Goal: Check status: Check status

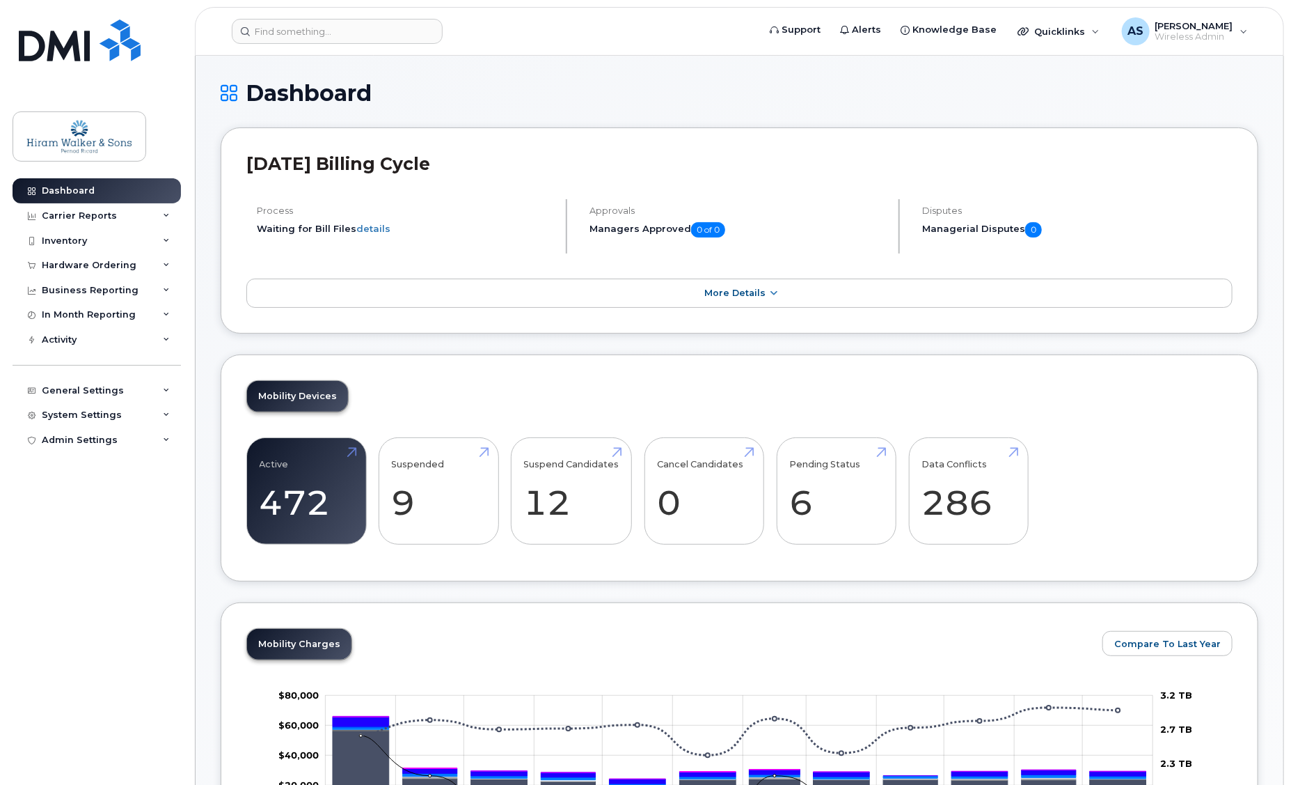
click at [157, 257] on div "Hardware Ordering" at bounding box center [97, 265] width 168 height 25
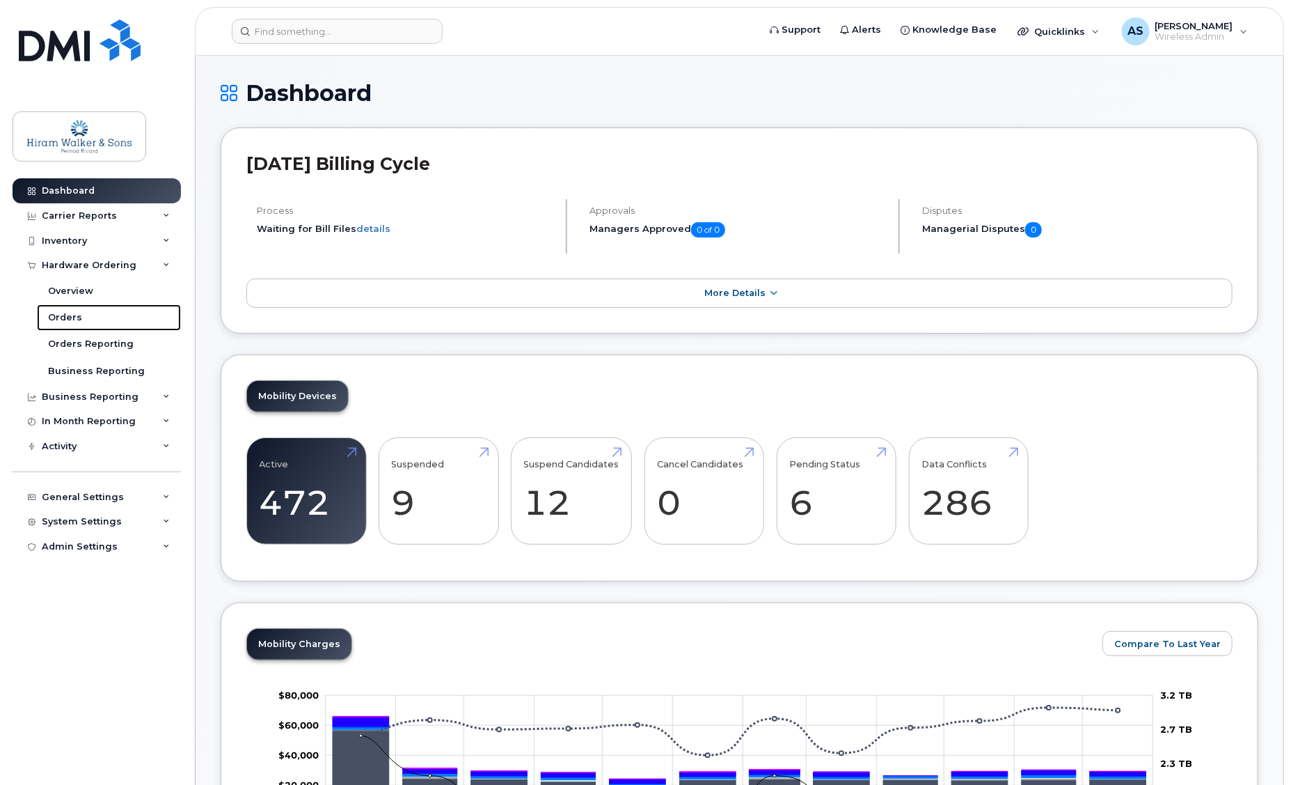
click at [136, 324] on link "Orders" at bounding box center [109, 317] width 144 height 26
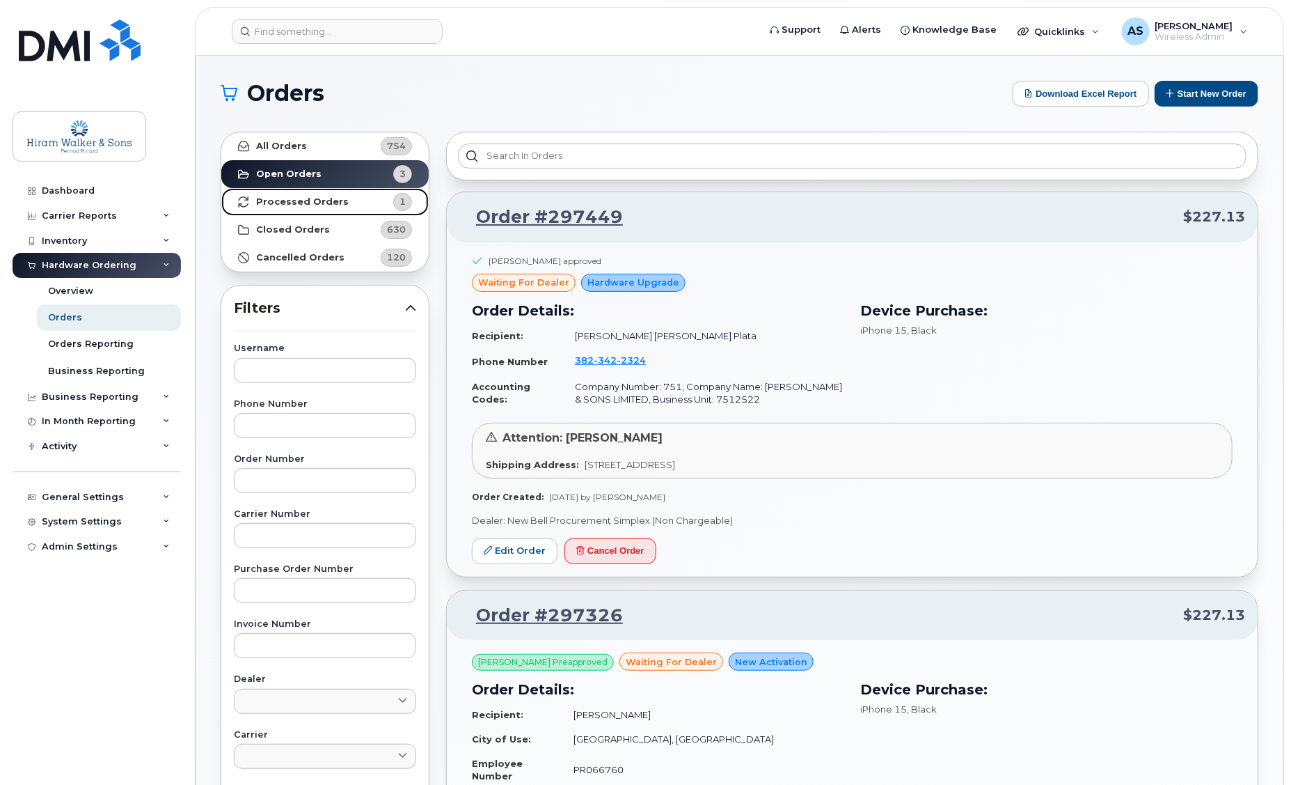
click at [352, 199] on link "Processed Orders 1" at bounding box center [324, 202] width 207 height 28
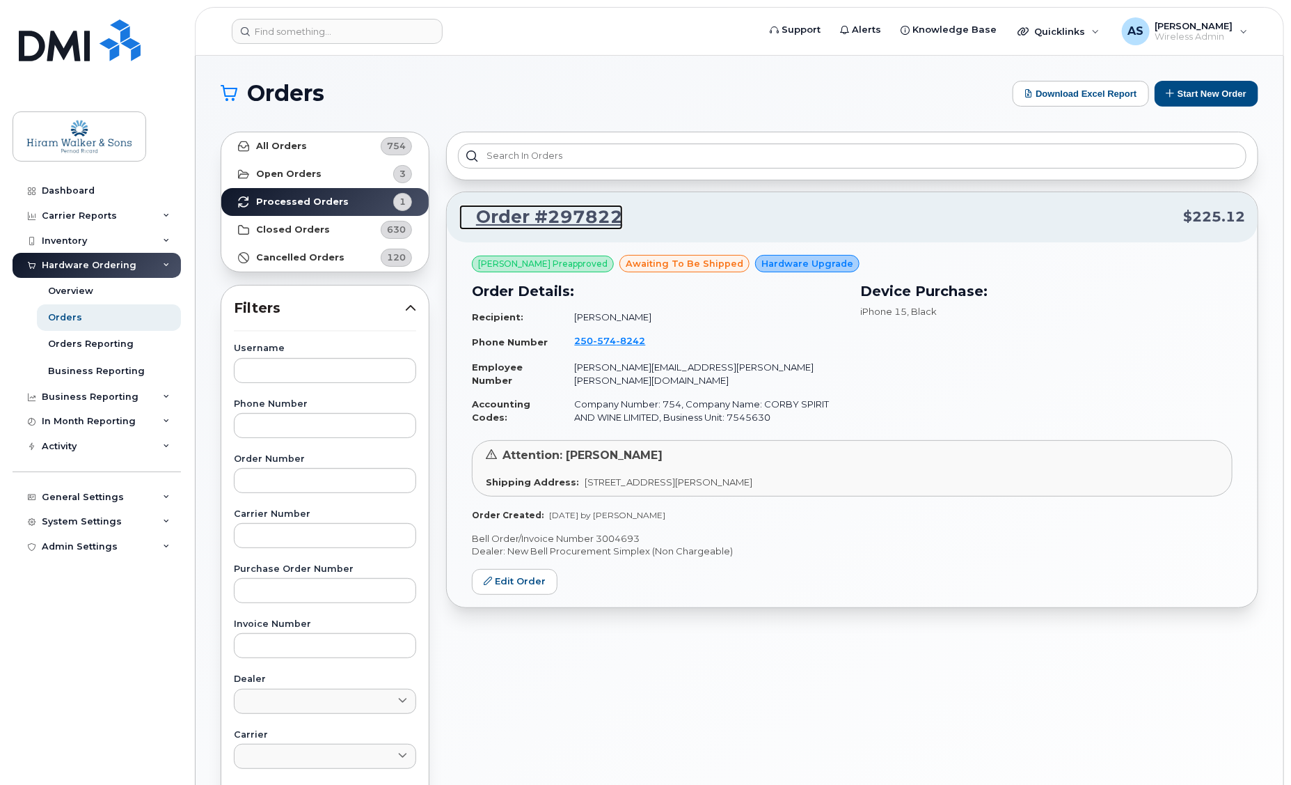
click at [567, 207] on link "Order #297822" at bounding box center [541, 217] width 164 height 25
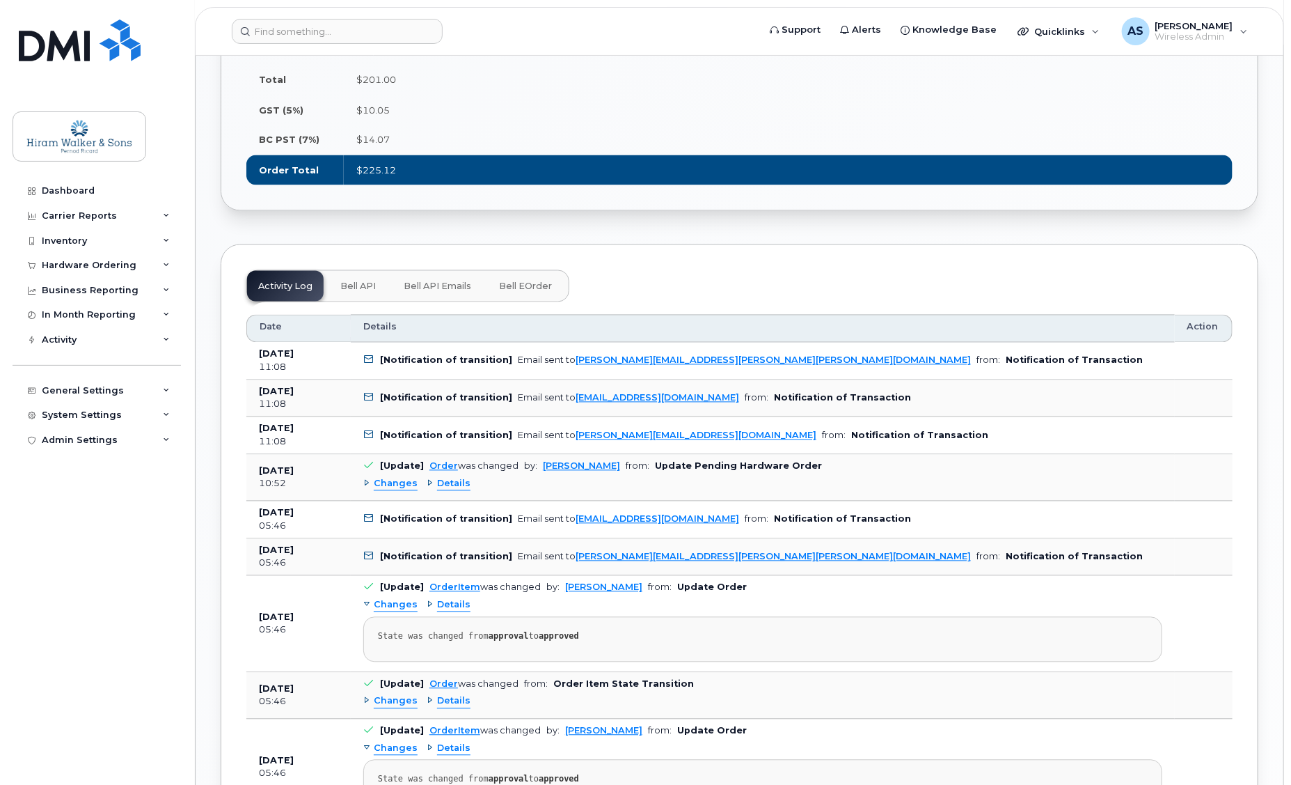
scroll to position [1329, 0]
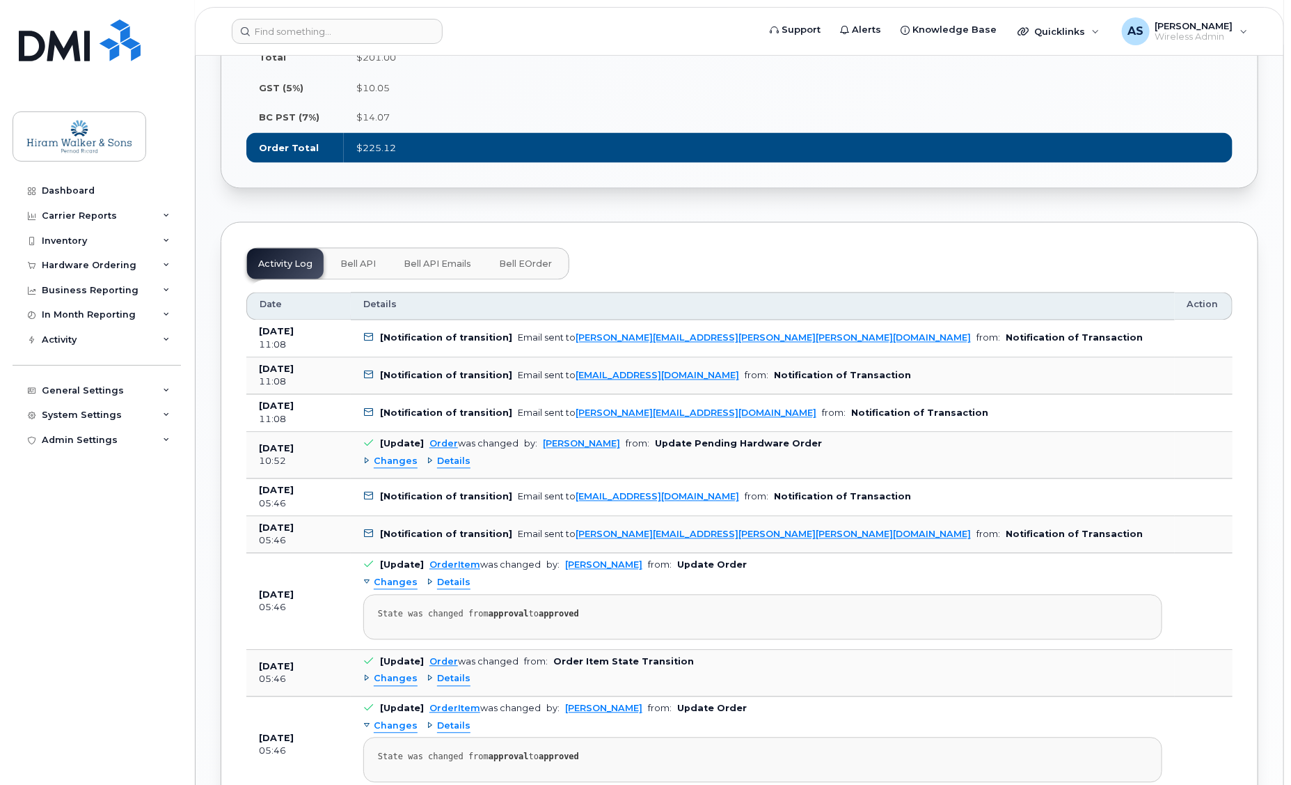
click at [435, 450] on div "Changes Details" at bounding box center [762, 461] width 799 height 22
click at [439, 455] on span "Details" at bounding box center [453, 461] width 33 height 13
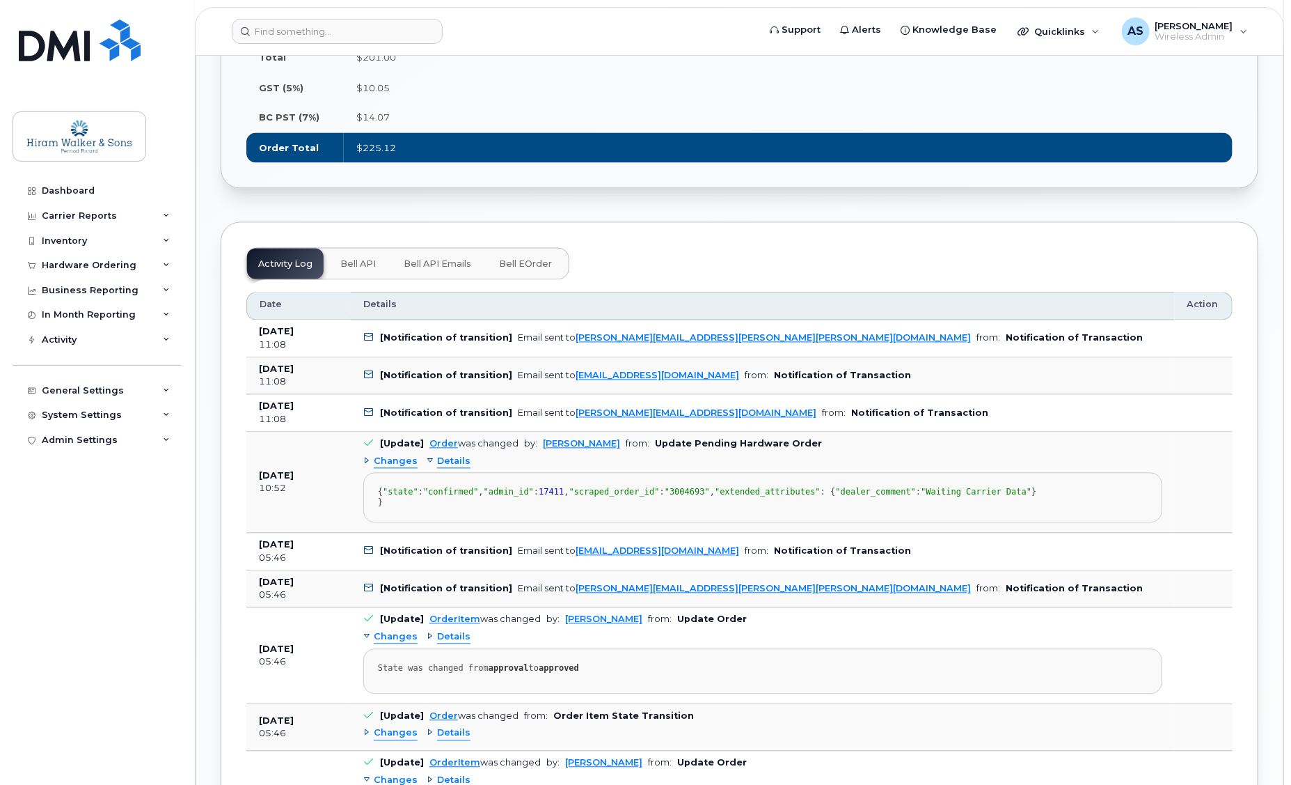
click at [505, 259] on span "Bell eOrder" at bounding box center [525, 264] width 53 height 11
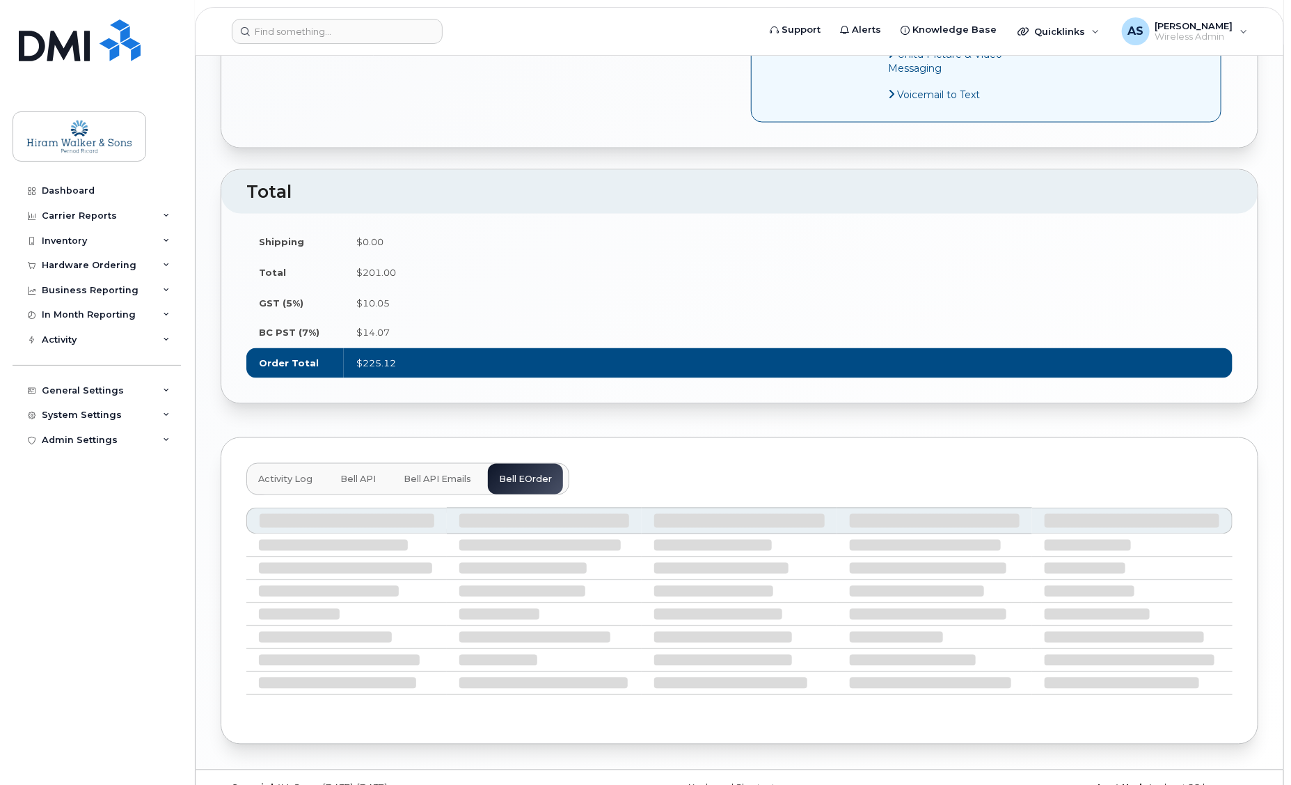
scroll to position [1203, 0]
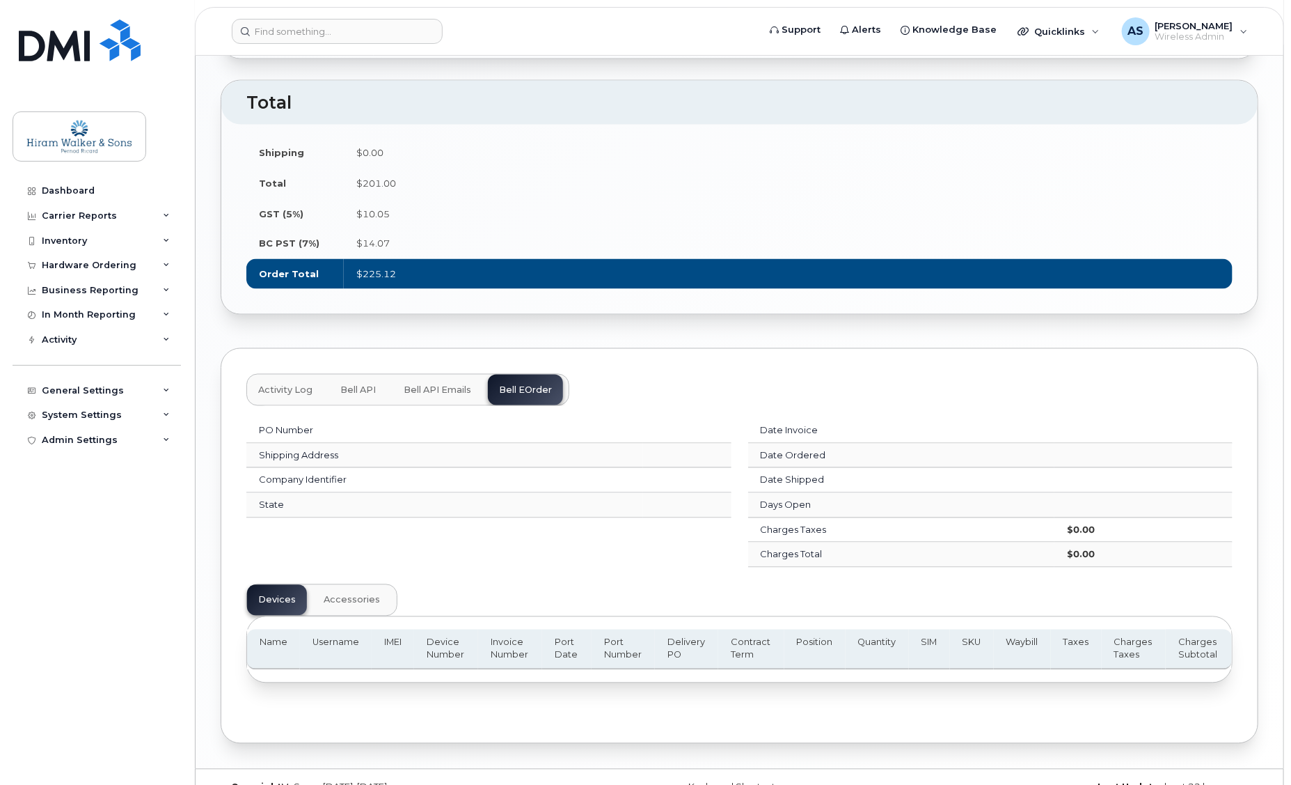
click at [432, 406] on div "PO Number Shipping Address Company Identifier State Date Invoice Date Ordered D…" at bounding box center [739, 556] width 987 height 301
click at [432, 385] on span "Bell API Emails" at bounding box center [438, 390] width 68 height 11
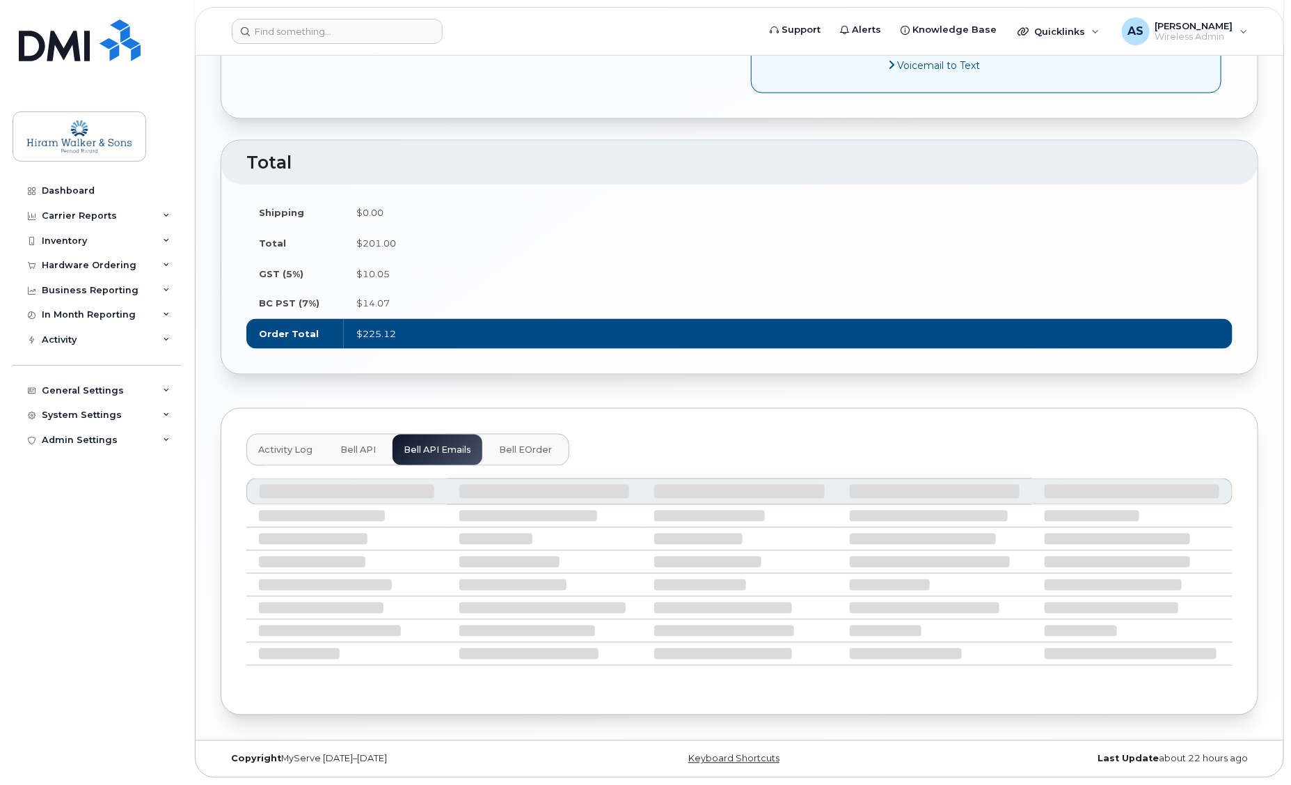
scroll to position [1114, 0]
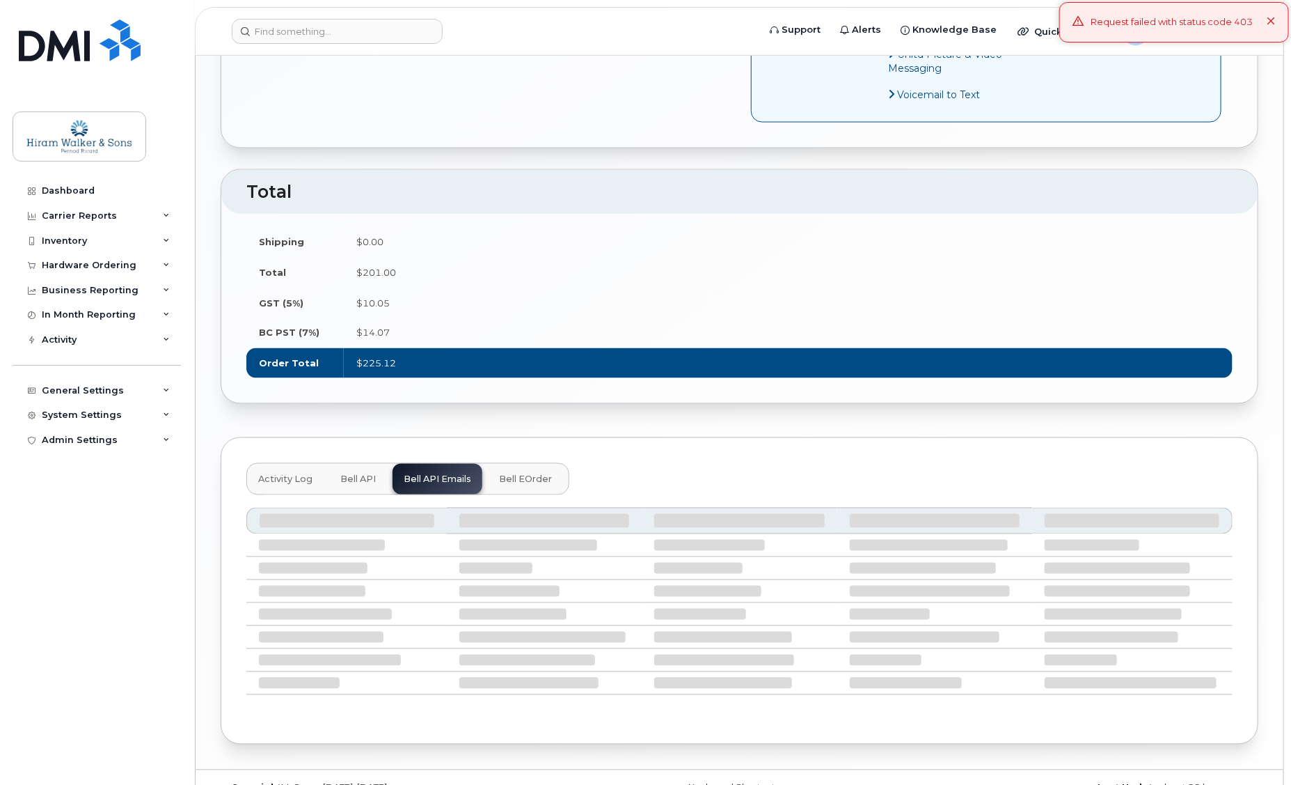
click at [350, 464] on button "Bell API" at bounding box center [358, 479] width 58 height 31
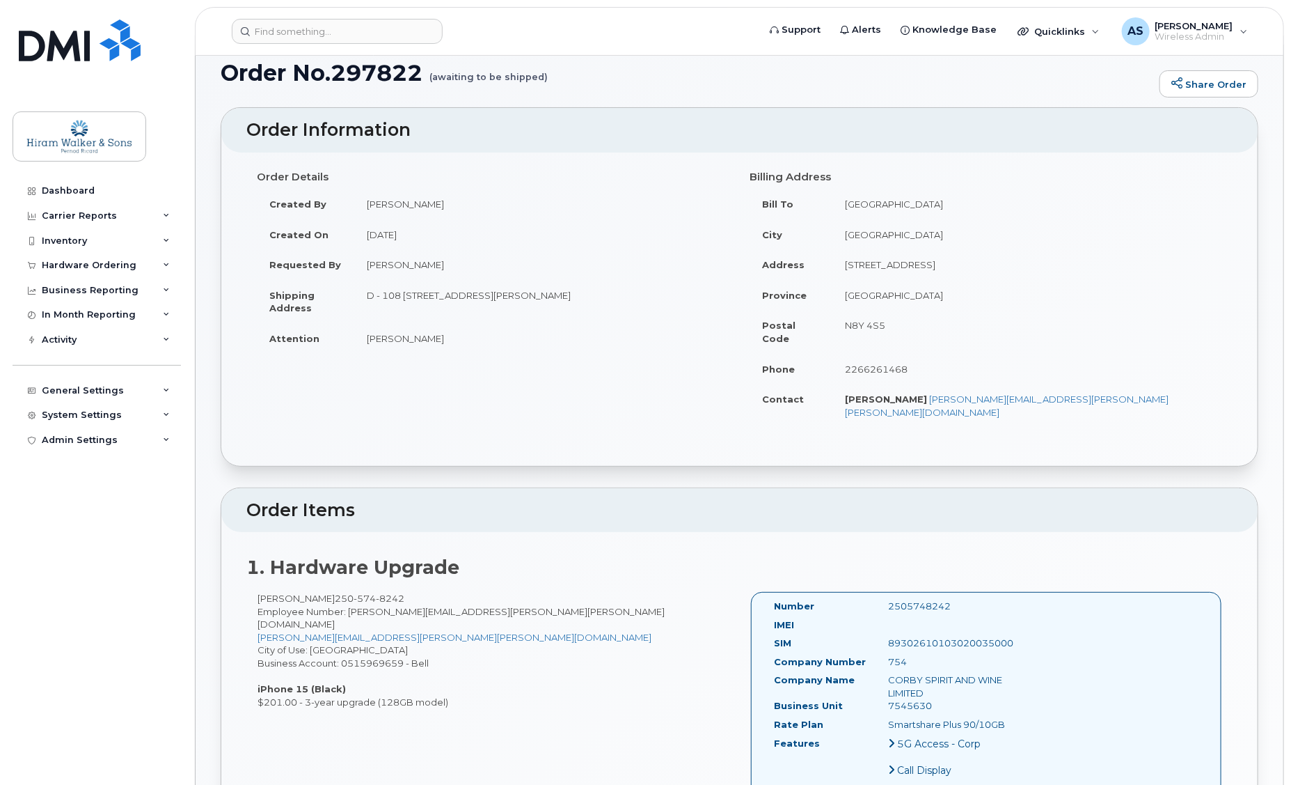
scroll to position [0, 0]
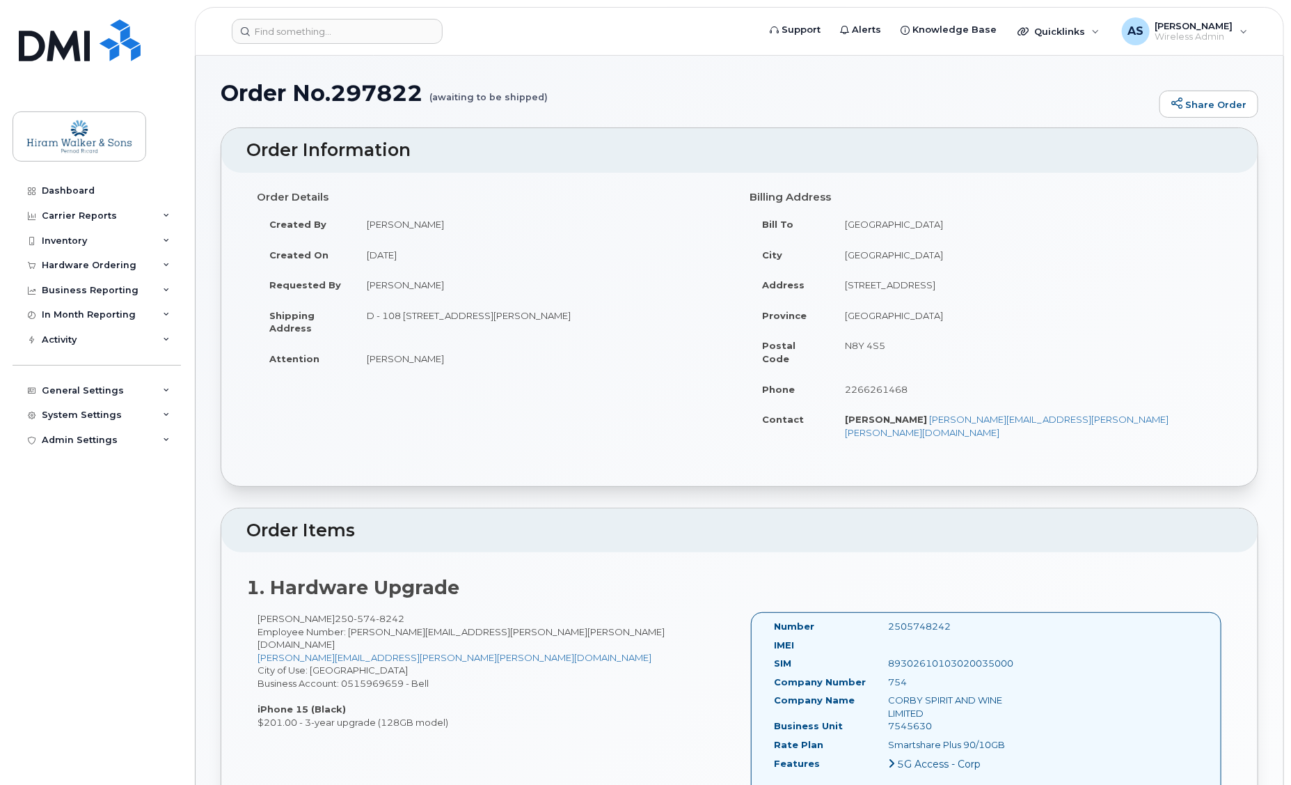
drag, startPoint x: 369, startPoint y: 315, endPoint x: 695, endPoint y: 324, distance: 326.6
click at [695, 323] on td "D - 108 [STREET_ADDRESS][PERSON_NAME]" at bounding box center [541, 321] width 375 height 43
click at [393, 364] on td "[PERSON_NAME]" at bounding box center [541, 358] width 375 height 31
